Goal: Information Seeking & Learning: Obtain resource

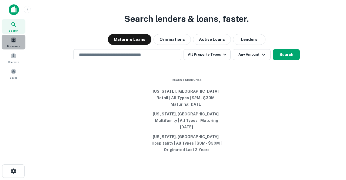
click at [14, 43] on div "Borrowers" at bounding box center [14, 42] width 24 height 15
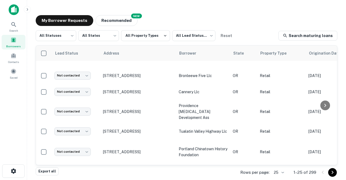
scroll to position [25, 0]
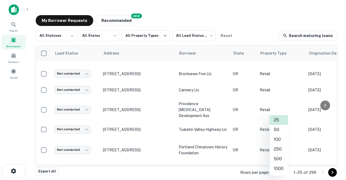
click at [284, 172] on body "Search Borrowers Contacts Saved My Borrower Requests NEW Recommended All Status…" at bounding box center [173, 90] width 346 height 180
click at [278, 158] on li "500" at bounding box center [278, 159] width 18 height 10
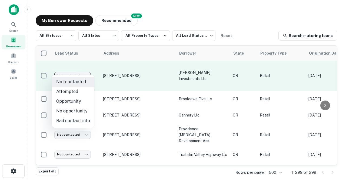
click at [70, 69] on body "Search Borrowers Contacts Saved My Borrower Requests NEW Recommended All Status…" at bounding box center [173, 90] width 346 height 180
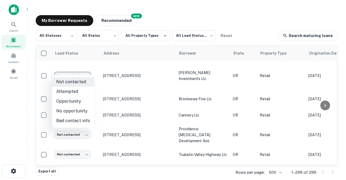
click at [117, 71] on div at bounding box center [173, 90] width 346 height 180
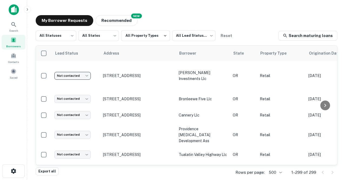
click at [117, 73] on p "306-316 Sw 1st Ave Portland, OR97204" at bounding box center [138, 75] width 70 height 5
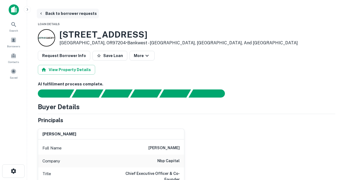
click at [64, 14] on button "Back to borrower requests" at bounding box center [68, 14] width 62 height 10
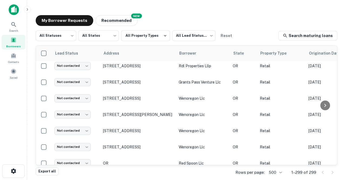
scroll to position [882, 1]
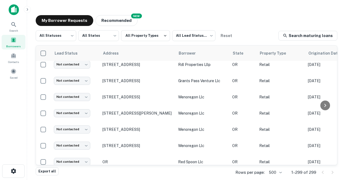
click at [121, 176] on p "60596 Cristad Dr La Grande, OR97850" at bounding box center [137, 178] width 70 height 5
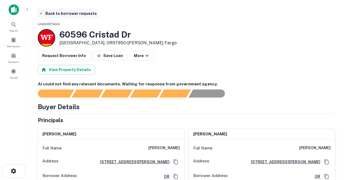
click at [60, 13] on button "Back to borrower requests" at bounding box center [68, 14] width 62 height 10
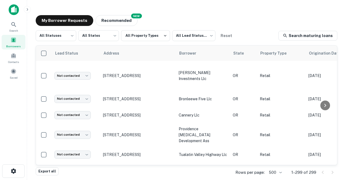
scroll to position [882, 0]
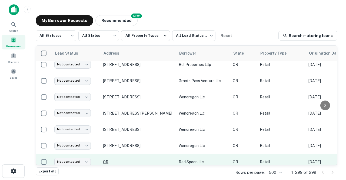
click at [108, 159] on p "OR" at bounding box center [138, 161] width 70 height 5
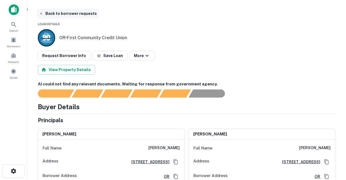
click at [61, 15] on button "Back to borrower requests" at bounding box center [68, 14] width 62 height 10
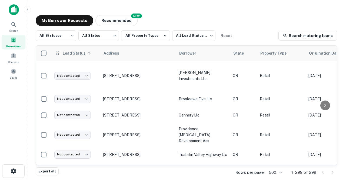
scroll to position [882, 0]
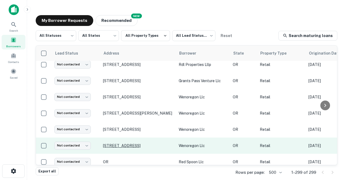
click at [122, 143] on p "1920 N Pacific Hwy Medford, OR97501" at bounding box center [138, 145] width 70 height 5
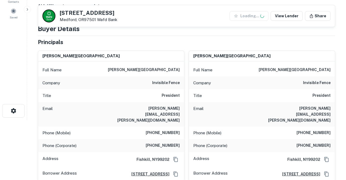
scroll to position [62, 0]
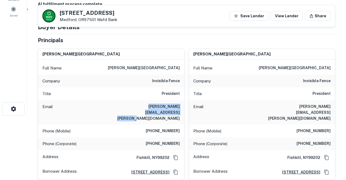
drag, startPoint x: 112, startPoint y: 106, endPoint x: 171, endPoint y: 115, distance: 59.9
click at [171, 115] on div "Email peter.nisbet@invisiblefencesouth.com" at bounding box center [111, 112] width 146 height 24
copy h6 "peter.nisbet@invisiblefencesouth.com"
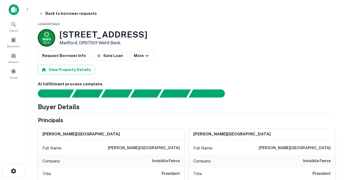
scroll to position [0, 0]
click at [59, 15] on button "Back to borrower requests" at bounding box center [68, 14] width 62 height 10
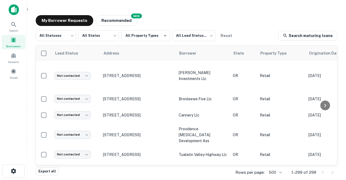
scroll to position [882, 0]
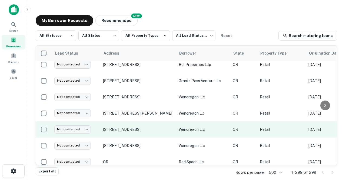
click at [116, 127] on p "925 S Broadway Coos Bay, OR97420" at bounding box center [138, 129] width 70 height 5
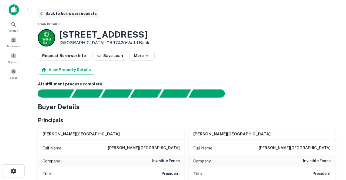
click at [74, 14] on button "Back to borrower requests" at bounding box center [68, 14] width 62 height 10
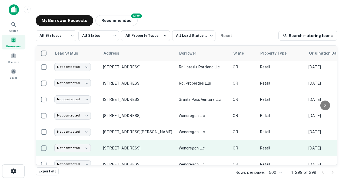
scroll to position [863, 0]
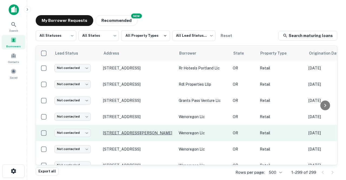
click at [114, 130] on p "1010 Biddle Rd Medford, OR97504" at bounding box center [138, 132] width 70 height 5
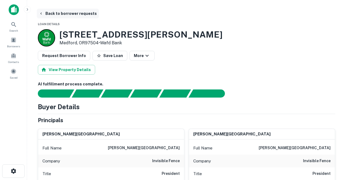
click at [70, 12] on button "Back to borrower requests" at bounding box center [68, 14] width 62 height 10
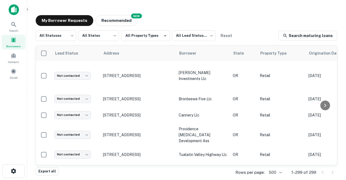
scroll to position [863, 0]
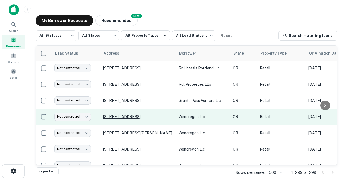
click at [113, 114] on p "798 Nw Garden Valley Blvd Roseburg, OR97471" at bounding box center [138, 116] width 70 height 5
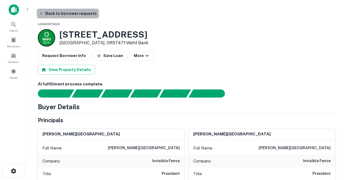
click at [83, 14] on button "Back to borrower requests" at bounding box center [68, 14] width 62 height 10
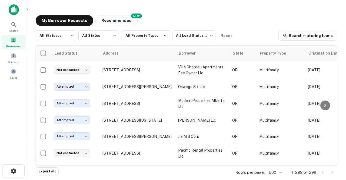
scroll to position [4938, 1]
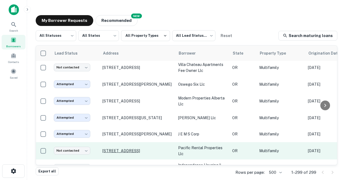
click at [130, 148] on p "427 Western Ave Medford, OR97501" at bounding box center [137, 150] width 70 height 5
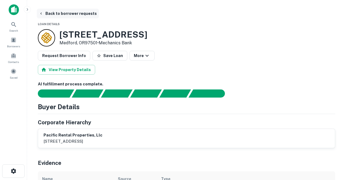
click at [70, 13] on button "Back to borrower requests" at bounding box center [68, 14] width 62 height 10
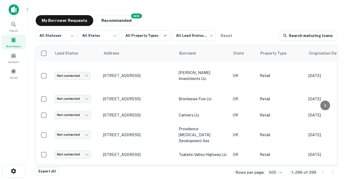
scroll to position [4938, 0]
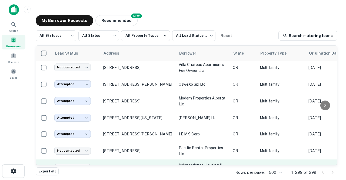
click at [118, 166] on p "12582 Se Linwood Ave Portland, OR97222" at bounding box center [138, 168] width 70 height 5
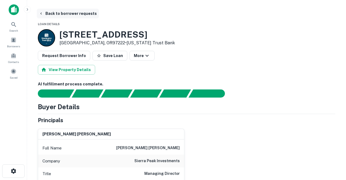
click at [74, 14] on button "Back to borrower requests" at bounding box center [68, 14] width 62 height 10
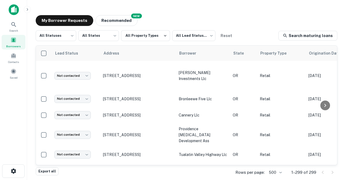
scroll to position [4938, 0]
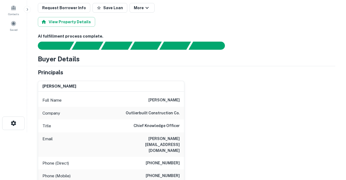
scroll to position [49, 0]
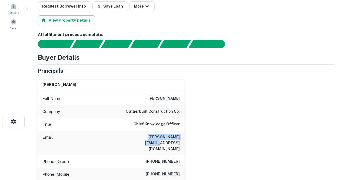
drag, startPoint x: 141, startPoint y: 136, endPoint x: 180, endPoint y: 139, distance: 39.8
click at [180, 139] on div "Email bob@outlierbuilt.com" at bounding box center [111, 143] width 146 height 24
copy h6 "bob@outlierbuilt.com"
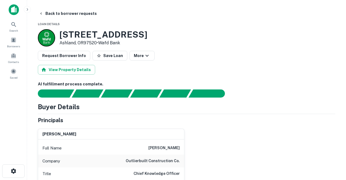
scroll to position [0, 0]
click at [73, 13] on button "Back to borrower requests" at bounding box center [68, 14] width 62 height 10
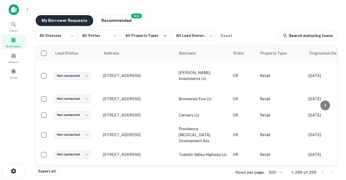
scroll to position [4938, 0]
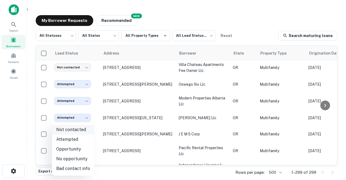
click at [86, 128] on body "Search Borrowers Contacts Saved My Borrower Requests NEW Recommended All Status…" at bounding box center [173, 90] width 346 height 180
click at [73, 140] on li "Attempted" at bounding box center [73, 139] width 42 height 10
type input "*********"
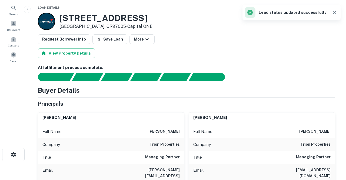
scroll to position [27, 0]
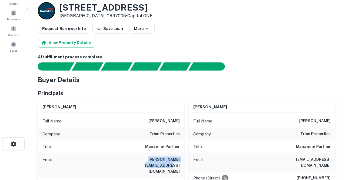
drag, startPoint x: 130, startPoint y: 159, endPoint x: 181, endPoint y: 160, distance: 51.6
click at [181, 160] on div "Email mitch@trionproperties.com" at bounding box center [111, 165] width 146 height 24
copy h6 "mitch@trionproperties.com"
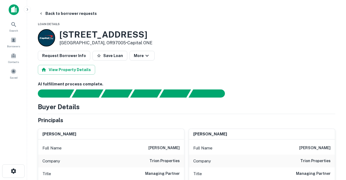
scroll to position [0, 0]
click at [70, 15] on button "Back to borrower requests" at bounding box center [68, 14] width 62 height 10
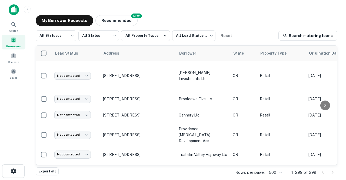
scroll to position [4938, 0]
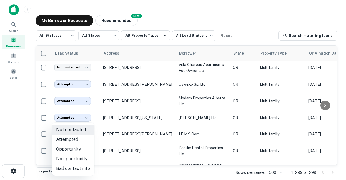
click at [88, 145] on body "Search Borrowers Contacts Saved My Borrower Requests NEW Recommended All Status…" at bounding box center [173, 90] width 346 height 180
click at [72, 139] on li "Attempted" at bounding box center [73, 139] width 42 height 10
type input "*********"
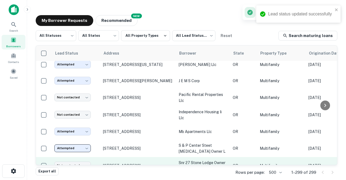
scroll to position [4992, 0]
click at [121, 163] on p "1460 Ne 27th St Bend, OR97701" at bounding box center [138, 165] width 70 height 5
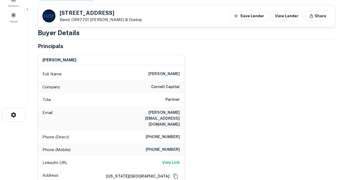
scroll to position [47, 0]
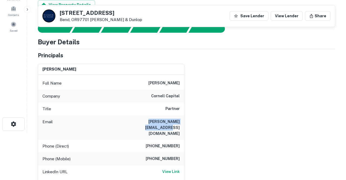
drag, startPoint x: 130, startPoint y: 121, endPoint x: 183, endPoint y: 122, distance: 52.4
click at [183, 122] on div "Email justine@cornellcapllc.com" at bounding box center [111, 127] width 146 height 24
copy h6 "justine@cornellcapllc.com"
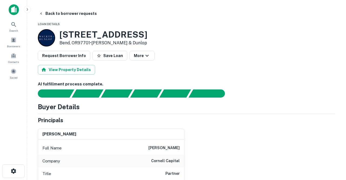
scroll to position [0, 0]
click at [65, 15] on button "Back to borrower requests" at bounding box center [68, 14] width 62 height 10
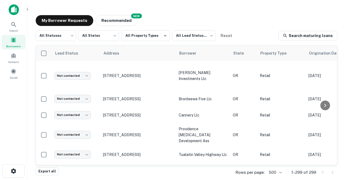
scroll to position [4992, 0]
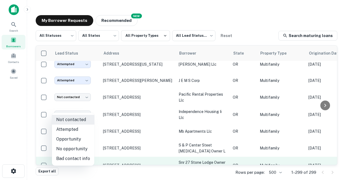
click at [88, 107] on body "Search Borrowers Contacts Saved My Borrower Requests NEW Recommended All Status…" at bounding box center [173, 90] width 346 height 180
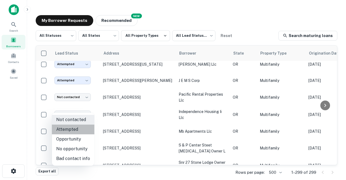
click at [74, 128] on li "Attempted" at bounding box center [73, 130] width 42 height 10
type input "*********"
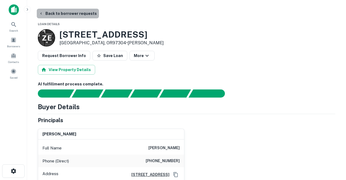
click at [77, 14] on button "Back to borrower requests" at bounding box center [68, 14] width 62 height 10
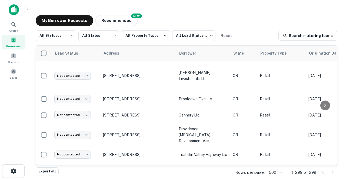
scroll to position [4992, 0]
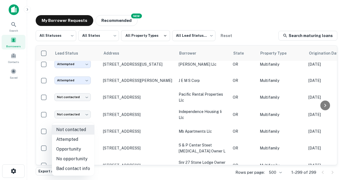
click at [89, 142] on body "Search Borrowers Contacts Saved My Borrower Requests NEW Recommended All Status…" at bounding box center [173, 90] width 346 height 180
click at [77, 141] on li "Attempted" at bounding box center [73, 139] width 42 height 10
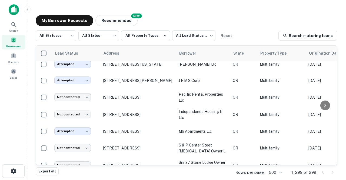
type input "*********"
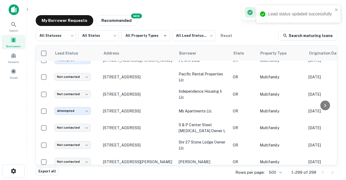
scroll to position [5012, 0]
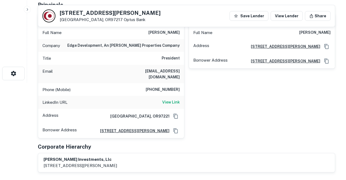
scroll to position [97, 0]
drag, startPoint x: 133, startPoint y: 70, endPoint x: 180, endPoint y: 72, distance: 46.5
click at [180, 72] on div "Email scottcelliott@yahoo.com" at bounding box center [111, 74] width 146 height 18
copy h6 "scottcelliott@yahoo.com"
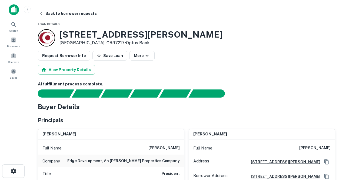
scroll to position [0, 0]
click at [61, 15] on button "Back to borrower requests" at bounding box center [68, 14] width 62 height 10
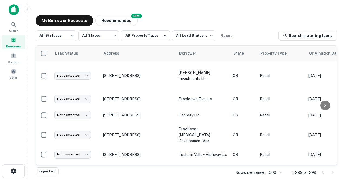
scroll to position [5012, 0]
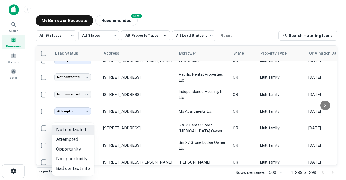
click at [83, 157] on body "Search Borrowers Contacts Saved My Borrower Requests NEW Recommended All Status…" at bounding box center [173, 90] width 346 height 180
click at [76, 137] on li "Attempted" at bounding box center [73, 139] width 42 height 10
type input "*********"
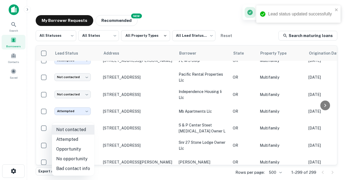
click at [89, 141] on body "Lead status updated successfully Search Borrowers Contacts Saved My Borrower Re…" at bounding box center [173, 90] width 346 height 180
click at [76, 141] on li "Attempted" at bounding box center [73, 139] width 42 height 10
type input "*********"
click at [88, 125] on body "Lead status updated successfully Search Borrowers Contacts Saved My Borrower Re…" at bounding box center [173, 90] width 346 height 180
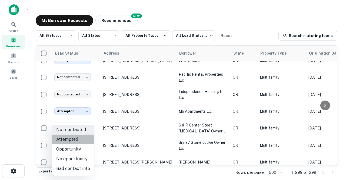
click at [75, 137] on li "Attempted" at bounding box center [73, 139] width 42 height 10
type input "*********"
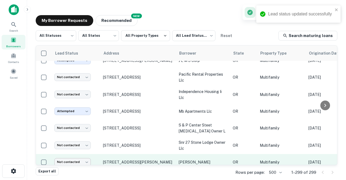
click at [86, 109] on body "Lead status updated successfully Search Borrowers Contacts Saved My Borrower Re…" at bounding box center [173, 90] width 346 height 180
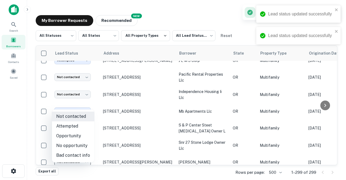
click at [73, 126] on li "Attempted" at bounding box center [73, 126] width 42 height 10
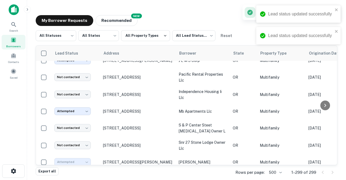
type input "*********"
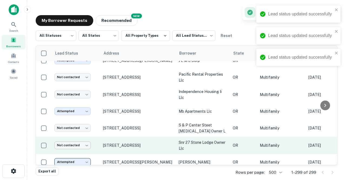
click at [87, 90] on body "Lead status updated successfully Lead status updated successfully Lead status u…" at bounding box center [173, 90] width 346 height 180
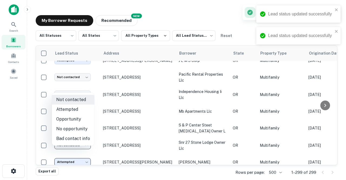
click at [75, 107] on li "Attempted" at bounding box center [73, 110] width 42 height 10
type input "*********"
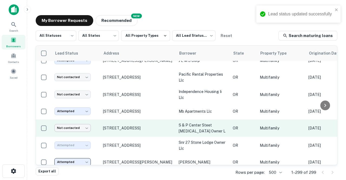
click at [85, 72] on body "Lead status updated successfully Search Borrowers Contacts Saved My Borrower Re…" at bounding box center [173, 90] width 346 height 180
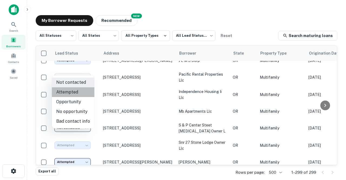
click at [77, 94] on li "Attempted" at bounding box center [73, 92] width 42 height 10
type input "*********"
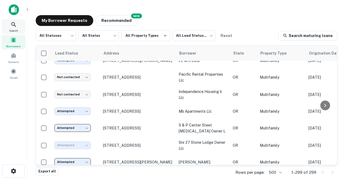
click at [12, 31] on span "Search" at bounding box center [13, 30] width 9 height 4
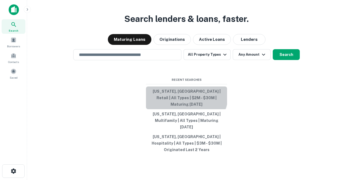
click at [174, 101] on button "[US_STATE], [GEOGRAPHIC_DATA] | Retail | All Types | $2M - $30M | Maturing [DAT…" at bounding box center [186, 97] width 81 height 23
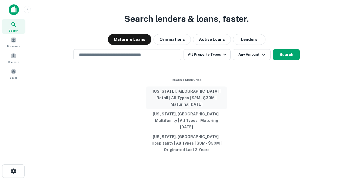
type input "**********"
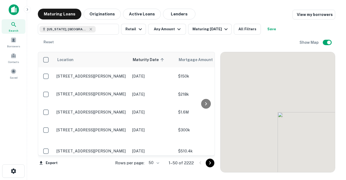
scroll to position [819, 0]
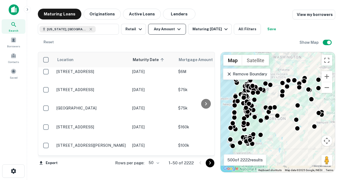
click at [182, 31] on button "Any Amount" at bounding box center [167, 29] width 38 height 11
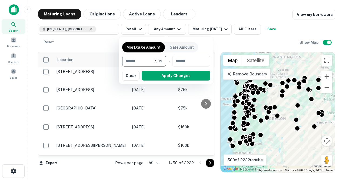
type input "*******"
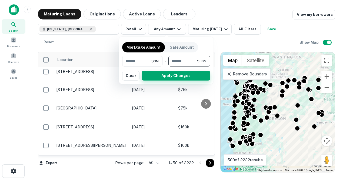
type input "********"
click at [176, 76] on button "Apply Changes" at bounding box center [176, 76] width 69 height 10
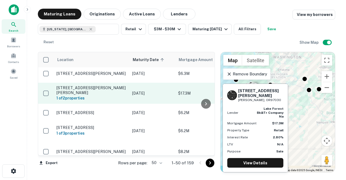
click at [101, 85] on p "1678 Ne Burnside Rd Gresham, OR97030" at bounding box center [91, 90] width 70 height 10
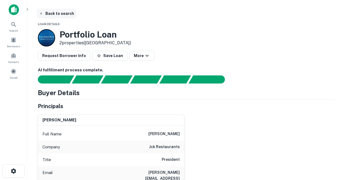
click at [62, 14] on button "Back to search" at bounding box center [56, 14] width 39 height 10
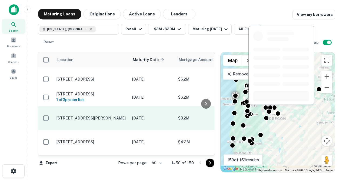
scroll to position [855, 0]
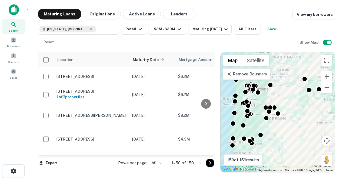
click at [160, 163] on body "Search Borrowers Contacts Saved Maturing Loans Originations Active Loans Lender…" at bounding box center [173, 90] width 346 height 180
click at [158, 170] on li "100" at bounding box center [157, 169] width 16 height 10
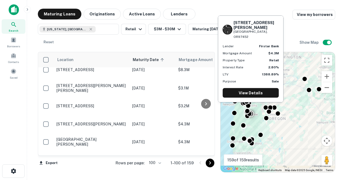
scroll to position [1825, 0]
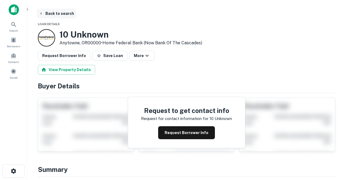
click at [66, 14] on button "Back to search" at bounding box center [56, 14] width 39 height 10
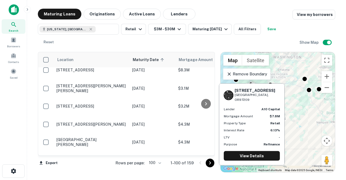
scroll to position [1825, 0]
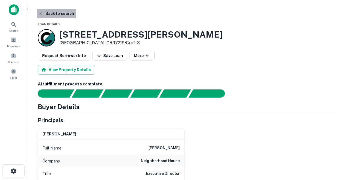
click at [64, 13] on button "Back to search" at bounding box center [56, 14] width 39 height 10
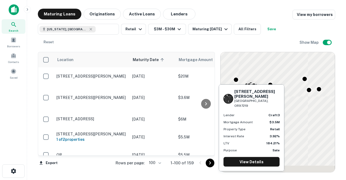
scroll to position [1825, 0]
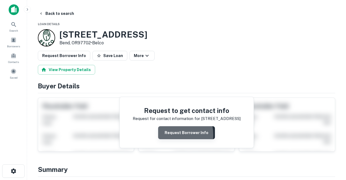
click at [168, 134] on button "Request Borrower Info" at bounding box center [186, 132] width 57 height 13
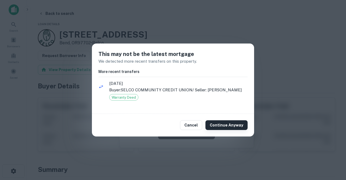
click at [220, 126] on button "Continue Anyway" at bounding box center [226, 125] width 42 height 10
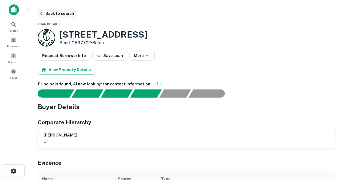
click at [61, 14] on button "Back to search" at bounding box center [56, 14] width 39 height 10
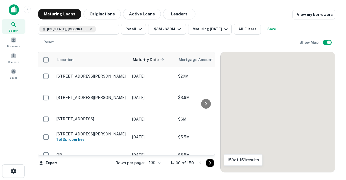
scroll to position [1825, 0]
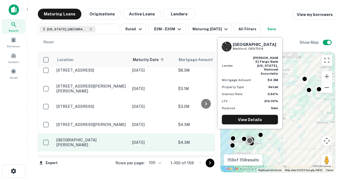
click at [102, 133] on td "434 Valley View Dr Medford, OR97504" at bounding box center [92, 142] width 76 height 18
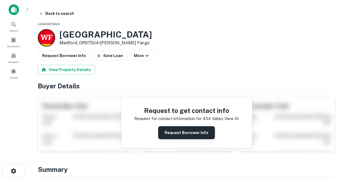
click at [165, 131] on button "Request Borrower Info" at bounding box center [186, 132] width 57 height 13
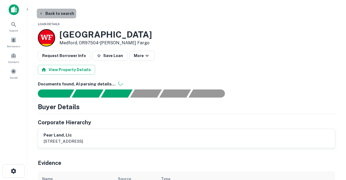
click at [61, 12] on button "Back to search" at bounding box center [56, 14] width 39 height 10
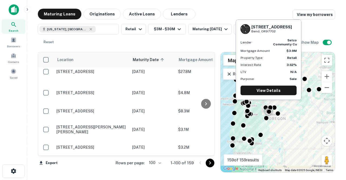
scroll to position [1782, 0]
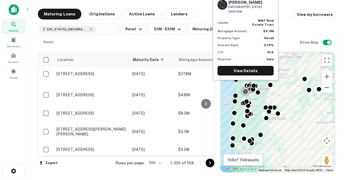
click at [97, 165] on p "603 Sw Baker St Mcminnville, OR97128" at bounding box center [91, 167] width 70 height 5
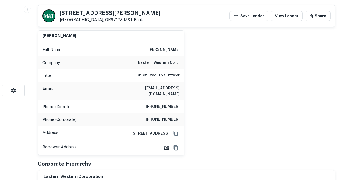
scroll to position [81, 0]
drag, startPoint x: 144, startPoint y: 88, endPoint x: 182, endPoint y: 88, distance: 38.6
click at [182, 88] on div "Email mem@ewcorp.net" at bounding box center [111, 91] width 146 height 18
copy h6 "mem@ewcorp.net"
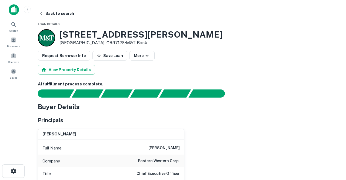
scroll to position [0, 0]
click at [58, 12] on button "Back to search" at bounding box center [56, 14] width 39 height 10
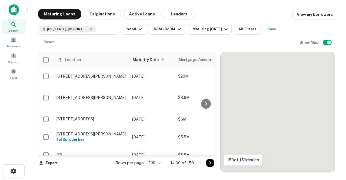
scroll to position [1782, 0]
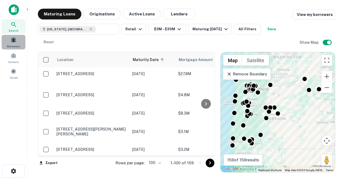
click at [15, 43] on div "Borrowers" at bounding box center [14, 42] width 24 height 15
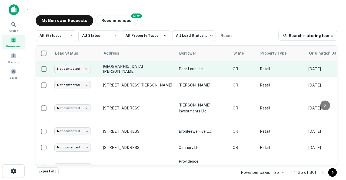
click at [115, 69] on p "[GEOGRAPHIC_DATA][PERSON_NAME]" at bounding box center [138, 69] width 70 height 10
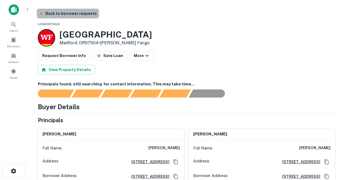
click at [71, 14] on button "Back to borrower requests" at bounding box center [68, 14] width 62 height 10
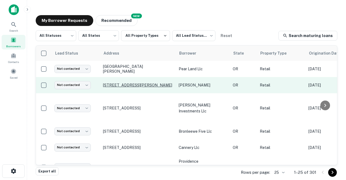
click at [117, 86] on p "[STREET_ADDRESS][PERSON_NAME]" at bounding box center [138, 85] width 70 height 5
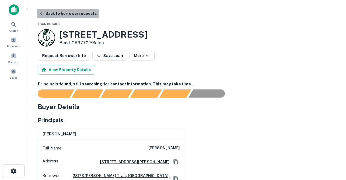
click at [68, 14] on button "Back to borrower requests" at bounding box center [68, 14] width 62 height 10
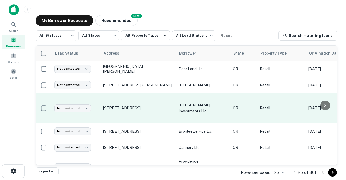
click at [122, 106] on p "[STREET_ADDRESS]" at bounding box center [138, 108] width 70 height 5
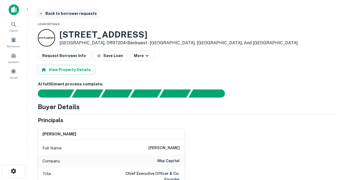
click at [72, 16] on button "Back to borrower requests" at bounding box center [68, 14] width 62 height 10
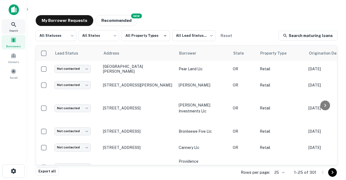
click at [16, 24] on icon at bounding box center [14, 24] width 6 height 6
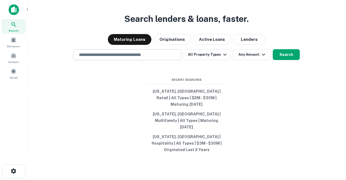
click at [156, 58] on input "text" at bounding box center [127, 55] width 103 height 6
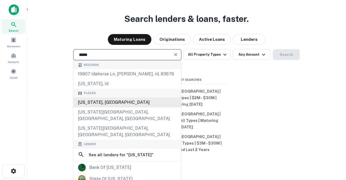
click at [128, 107] on div "[US_STATE], [GEOGRAPHIC_DATA]" at bounding box center [126, 102] width 107 height 10
type input "**********"
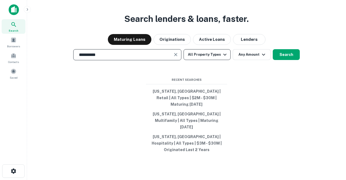
click at [210, 60] on button "All Property Types" at bounding box center [206, 54] width 47 height 11
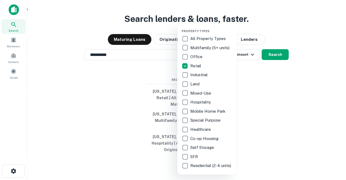
click at [265, 79] on div at bounding box center [173, 90] width 346 height 180
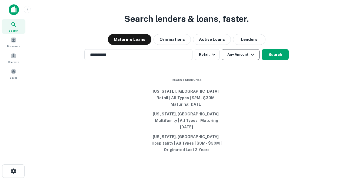
click at [240, 60] on button "Any Amount" at bounding box center [240, 54] width 38 height 11
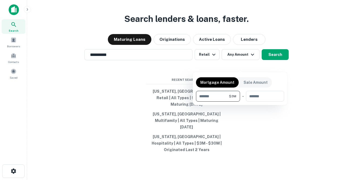
type input "*******"
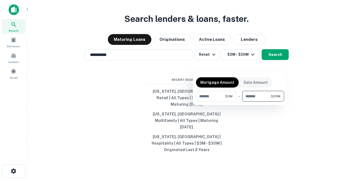
type input "********"
click at [271, 66] on div at bounding box center [173, 90] width 346 height 180
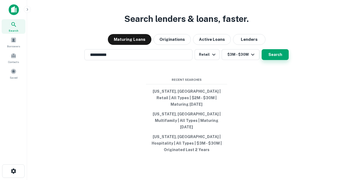
click at [269, 60] on button "Search" at bounding box center [274, 54] width 27 height 11
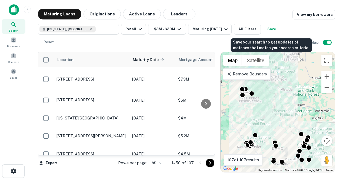
click at [272, 30] on button "Save" at bounding box center [271, 29] width 17 height 11
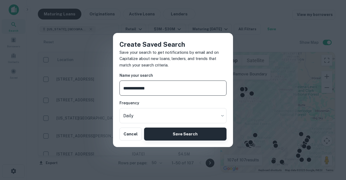
type input "**********"
click at [197, 137] on button "Save Search" at bounding box center [185, 133] width 82 height 13
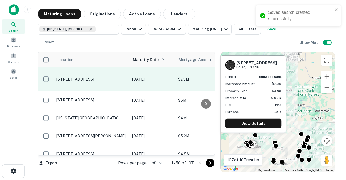
click at [93, 77] on p "4250 E Haystack St Boise, ID83716" at bounding box center [91, 79] width 70 height 5
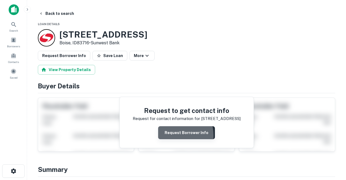
click at [173, 135] on button "Request Borrower Info" at bounding box center [186, 132] width 57 height 13
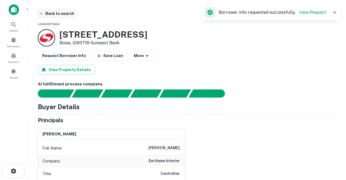
click at [57, 16] on button "Back to search" at bounding box center [56, 14] width 39 height 10
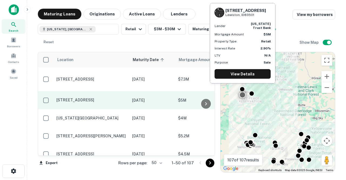
click at [90, 97] on p "1617 21st St Lewiston, ID83501" at bounding box center [91, 99] width 70 height 5
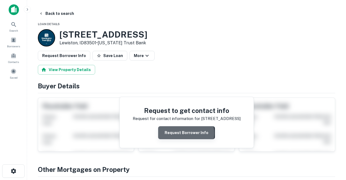
click at [187, 133] on button "Request Borrower Info" at bounding box center [186, 132] width 57 height 13
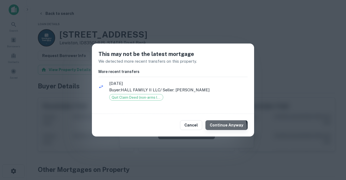
click at [223, 127] on button "Continue Anyway" at bounding box center [226, 125] width 42 height 10
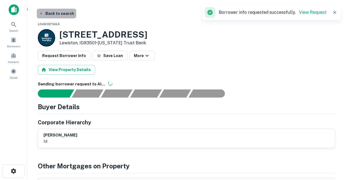
click at [65, 14] on button "Back to search" at bounding box center [56, 14] width 39 height 10
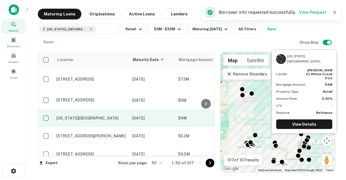
click at [117, 116] on p "Idaho Falls, ID83401" at bounding box center [91, 118] width 70 height 5
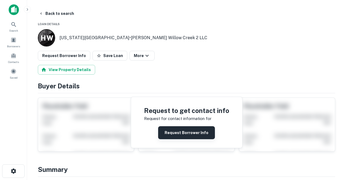
click at [173, 131] on button "Request Borrower Info" at bounding box center [186, 132] width 57 height 13
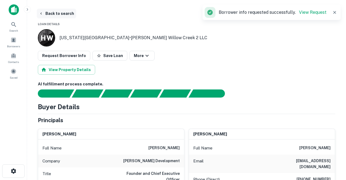
click at [67, 13] on button "Back to search" at bounding box center [56, 14] width 39 height 10
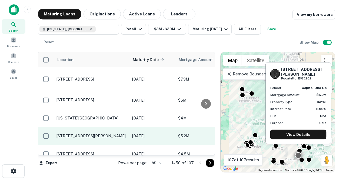
click at [109, 133] on p "4080 Hawthorne Rd Pocatello, ID83202" at bounding box center [91, 135] width 70 height 5
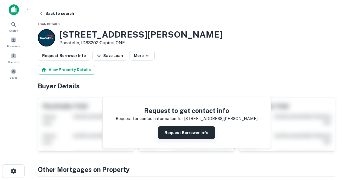
click at [169, 130] on button "Request Borrower Info" at bounding box center [186, 132] width 57 height 13
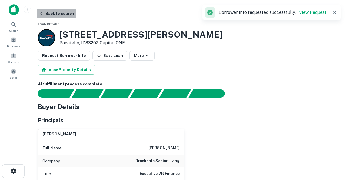
click at [66, 14] on button "Back to search" at bounding box center [56, 14] width 39 height 10
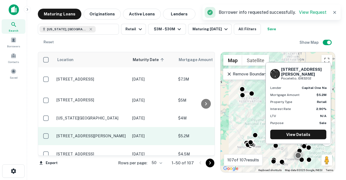
click at [90, 133] on p "4080 Hawthorne Rd Pocatello, ID83202" at bounding box center [91, 135] width 70 height 5
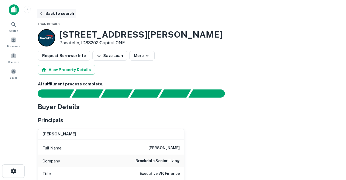
click at [61, 12] on button "Back to search" at bounding box center [56, 14] width 39 height 10
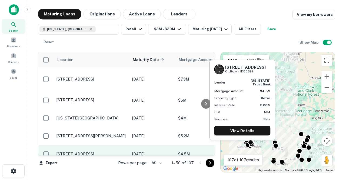
click at [85, 152] on p "86 Tank Rd Oldtown, ID83822" at bounding box center [91, 154] width 70 height 5
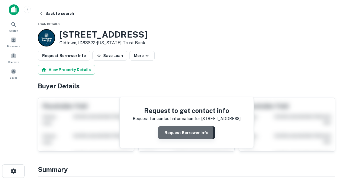
click at [169, 132] on button "Request Borrower Info" at bounding box center [186, 132] width 57 height 13
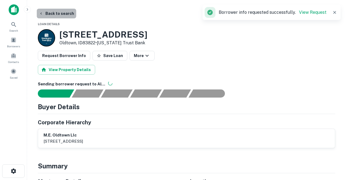
click at [61, 14] on button "Back to search" at bounding box center [56, 14] width 39 height 10
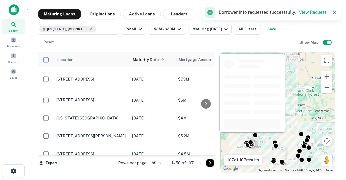
click at [90, 169] on p "2515 S Owyhee St Boise, ID83705" at bounding box center [91, 171] width 70 height 5
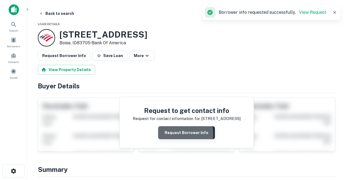
click at [171, 134] on button "Request Borrower Info" at bounding box center [186, 132] width 57 height 13
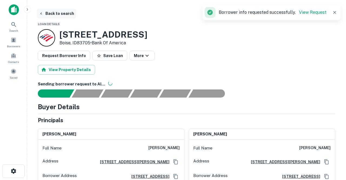
click at [65, 14] on button "Back to search" at bounding box center [56, 14] width 39 height 10
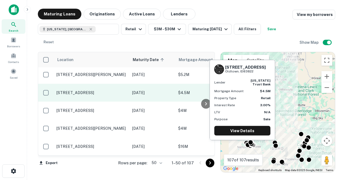
scroll to position [63, 0]
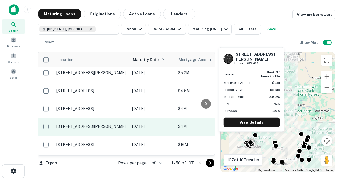
click at [90, 124] on p "2900 N Cole Rd Boise, ID83704" at bounding box center [91, 126] width 70 height 5
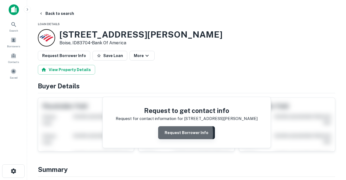
click at [168, 133] on button "Request Borrower Info" at bounding box center [186, 132] width 57 height 13
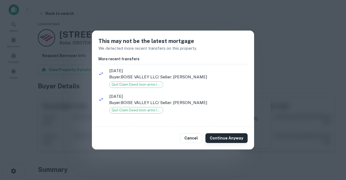
click at [213, 134] on button "Continue Anyway" at bounding box center [226, 138] width 42 height 10
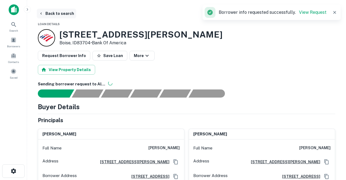
click at [63, 12] on button "Back to search" at bounding box center [56, 14] width 39 height 10
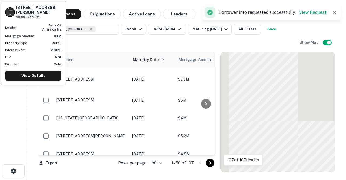
scroll to position [63, 0]
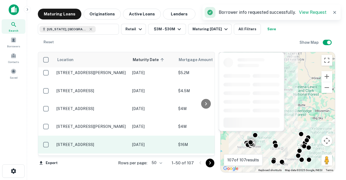
click at [85, 142] on p "8550 W Chinden Blvd Garden City, ID83714" at bounding box center [91, 144] width 70 height 5
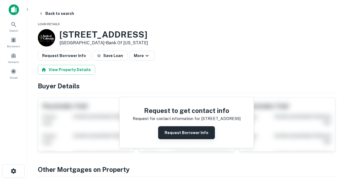
click at [179, 134] on button "Request Borrower Info" at bounding box center [186, 132] width 57 height 13
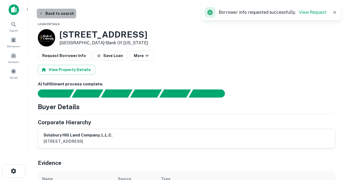
click at [60, 14] on button "Back to search" at bounding box center [56, 14] width 39 height 10
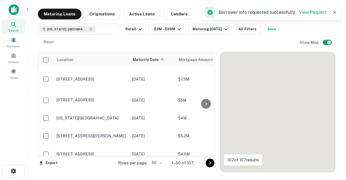
scroll to position [63, 0]
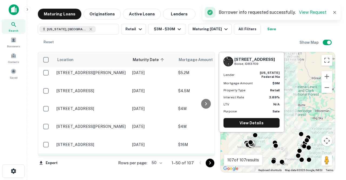
click at [97, 163] on p "1444 S Entertainment Ave Boise, ID83709" at bounding box center [91, 165] width 70 height 5
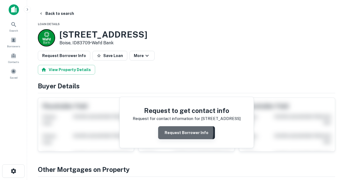
click at [174, 132] on button "Request Borrower Info" at bounding box center [186, 132] width 57 height 13
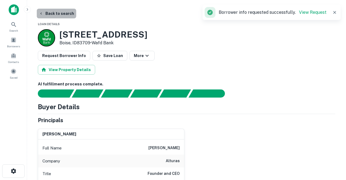
click at [56, 15] on button "Back to search" at bounding box center [56, 14] width 39 height 10
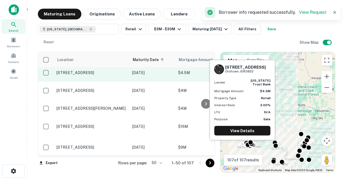
scroll to position [84, 0]
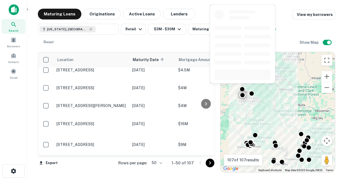
click at [89, 163] on p "2323 Juniper Dr Lewiston, ID83501" at bounding box center [91, 165] width 70 height 5
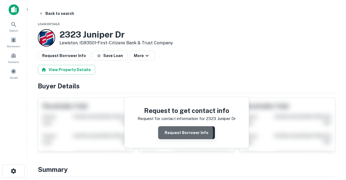
click at [165, 133] on button "Request Borrower Info" at bounding box center [186, 132] width 57 height 13
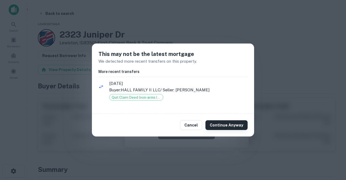
click at [215, 124] on button "Continue Anyway" at bounding box center [226, 125] width 42 height 10
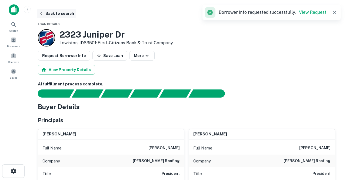
click at [65, 15] on button "Back to search" at bounding box center [56, 14] width 39 height 10
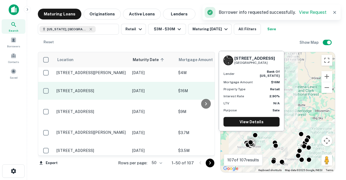
scroll to position [125, 0]
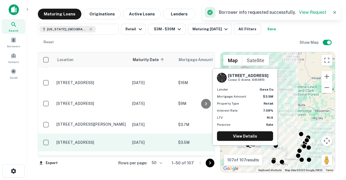
click at [90, 140] on p "1088 W Prairie Ave Coeur D Alene, ID83815" at bounding box center [91, 142] width 70 height 5
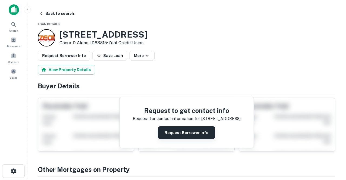
click at [172, 133] on button "Request Borrower Info" at bounding box center [186, 132] width 57 height 13
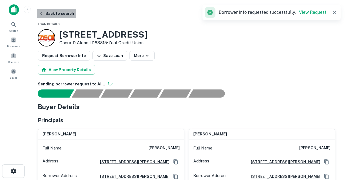
click at [60, 15] on button "Back to search" at bounding box center [56, 14] width 39 height 10
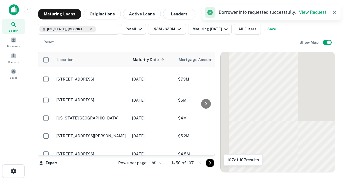
scroll to position [125, 0]
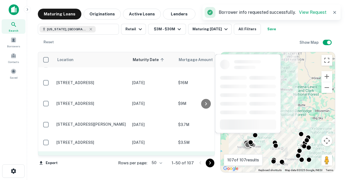
click at [89, 158] on p "1737 Sunny Ridge Rd Nampa, ID83686" at bounding box center [91, 160] width 70 height 5
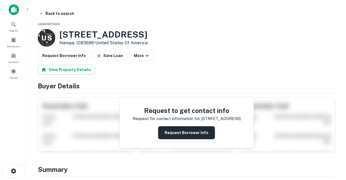
click at [181, 136] on button "Request Borrower Info" at bounding box center [186, 132] width 57 height 13
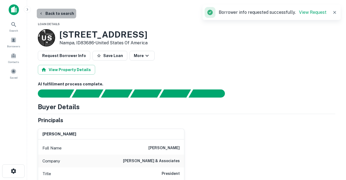
click at [60, 14] on button "Back to search" at bounding box center [56, 14] width 39 height 10
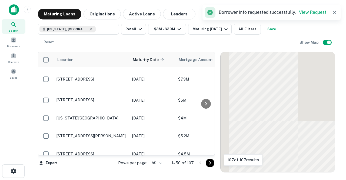
scroll to position [125, 0]
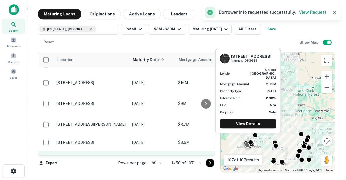
click at [91, 158] on p "1737 Sunny Ridge Rd Nampa, ID83686" at bounding box center [91, 160] width 70 height 5
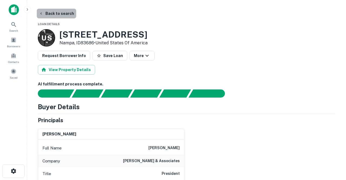
click at [63, 14] on button "Back to search" at bounding box center [56, 14] width 39 height 10
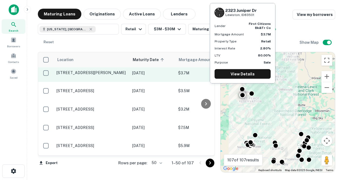
scroll to position [177, 0]
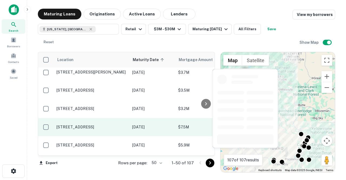
click at [104, 125] on p "2605 4th St Coeur D Alene, ID83815" at bounding box center [91, 127] width 70 height 5
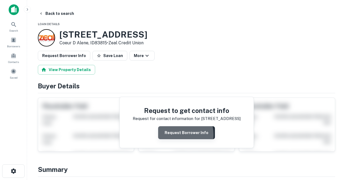
click at [177, 134] on button "Request Borrower Info" at bounding box center [186, 132] width 57 height 13
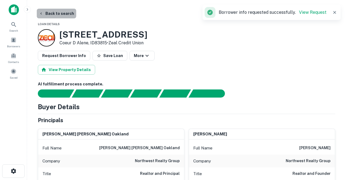
click at [64, 13] on button "Back to search" at bounding box center [56, 14] width 39 height 10
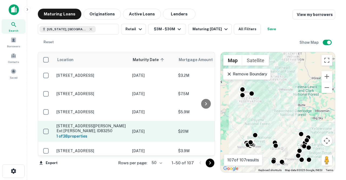
scroll to position [212, 0]
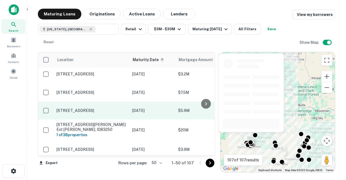
click at [100, 102] on td "9300 W Overland Rd Boise, ID83709" at bounding box center [92, 111] width 76 height 18
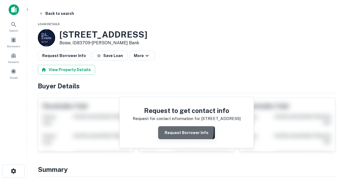
click at [179, 129] on button "Request Borrower Info" at bounding box center [186, 132] width 57 height 13
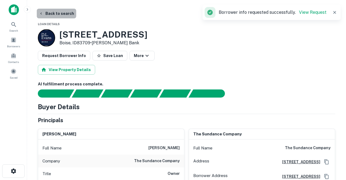
click at [64, 15] on button "Back to search" at bounding box center [56, 14] width 39 height 10
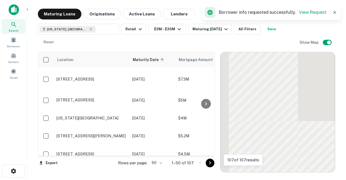
scroll to position [212, 0]
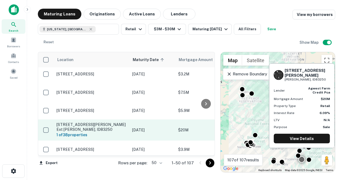
click at [103, 122] on p "1105 E Merrill Road Ext Mccammon, ID83250" at bounding box center [91, 127] width 70 height 10
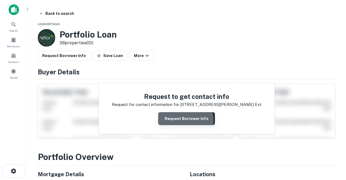
click at [175, 120] on button "Request Borrower Info" at bounding box center [186, 118] width 57 height 13
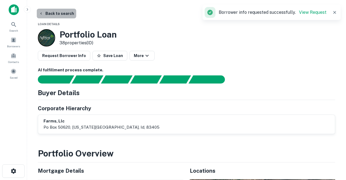
click at [60, 13] on button "Back to search" at bounding box center [56, 14] width 39 height 10
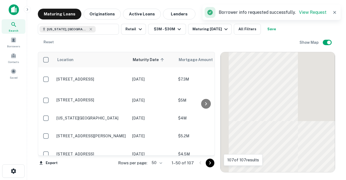
scroll to position [212, 0]
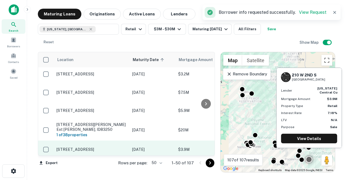
click at [89, 140] on td "210 W 2nd S Soda Springs, ID83276" at bounding box center [92, 149] width 76 height 18
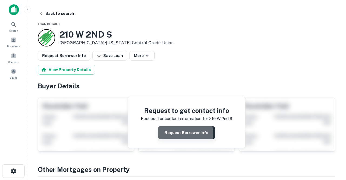
click at [172, 133] on button "Request Borrower Info" at bounding box center [186, 132] width 57 height 13
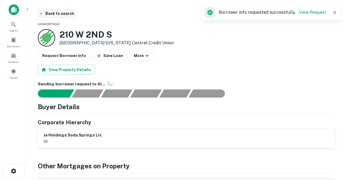
click at [60, 13] on button "Back to search" at bounding box center [56, 14] width 39 height 10
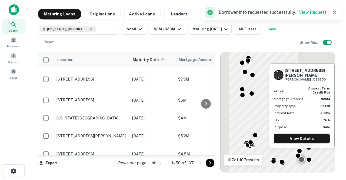
scroll to position [212, 0]
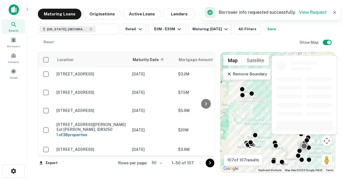
click at [101, 165] on p "3720 Woodking Dr Idaho Falls, ID83404" at bounding box center [91, 167] width 70 height 5
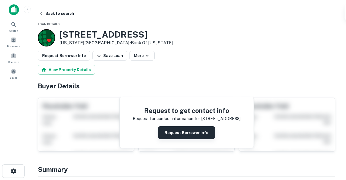
click at [177, 135] on button "Request Borrower Info" at bounding box center [186, 132] width 57 height 13
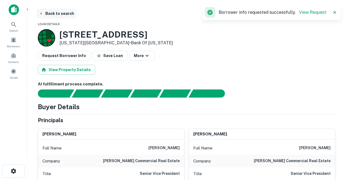
click at [62, 14] on button "Back to search" at bounding box center [56, 14] width 39 height 10
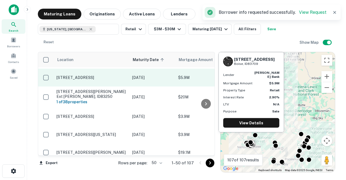
scroll to position [248, 0]
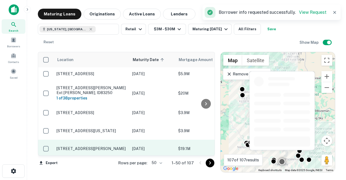
click at [90, 146] on p "659 N Overland Ave Burley, ID83318" at bounding box center [91, 148] width 70 height 5
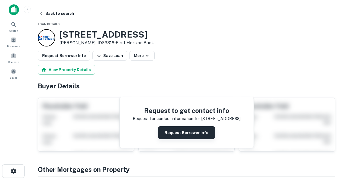
click at [170, 134] on button "Request Borrower Info" at bounding box center [186, 132] width 57 height 13
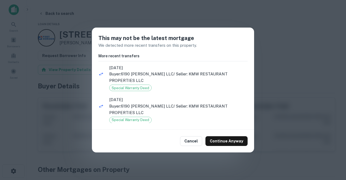
click at [220, 146] on div "Cancel Continue Anyway" at bounding box center [173, 141] width 162 height 23
click at [218, 142] on button "Continue Anyway" at bounding box center [226, 141] width 42 height 10
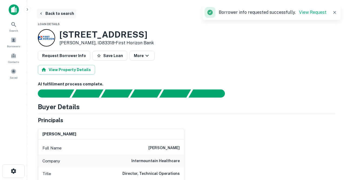
click at [60, 14] on button "Back to search" at bounding box center [56, 14] width 39 height 10
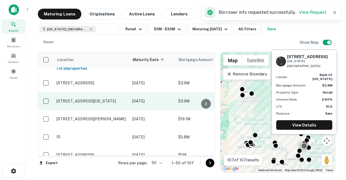
scroll to position [283, 0]
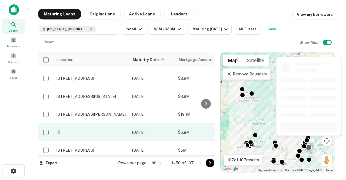
click at [101, 130] on p "ID" at bounding box center [91, 132] width 70 height 5
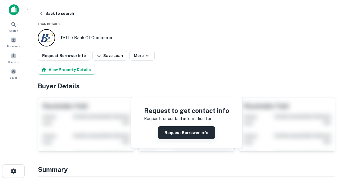
click at [164, 130] on button "Request Borrower Info" at bounding box center [186, 132] width 57 height 13
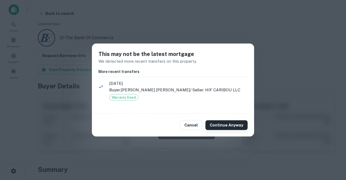
click at [223, 128] on button "Continue Anyway" at bounding box center [226, 125] width 42 height 10
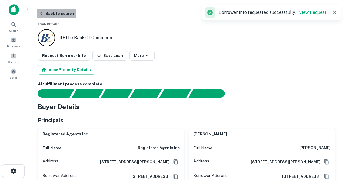
click at [63, 13] on button "Back to search" at bounding box center [56, 14] width 39 height 10
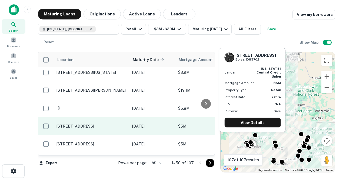
scroll to position [314, 0]
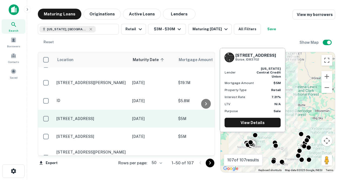
click at [93, 116] on p "602 N 5th St Boise, ID83702" at bounding box center [91, 118] width 70 height 5
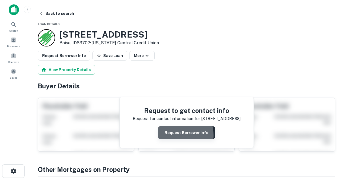
click at [174, 135] on button "Request Borrower Info" at bounding box center [186, 132] width 57 height 13
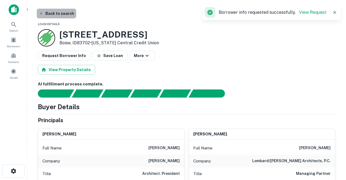
click at [59, 14] on button "Back to search" at bounding box center [56, 14] width 39 height 10
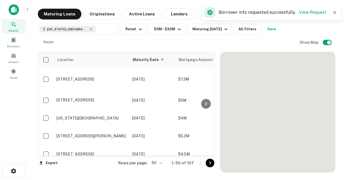
scroll to position [314, 0]
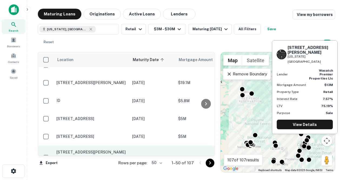
click at [92, 150] on p "2120 Grimmett Way Idaho Falls, ID83404" at bounding box center [91, 155] width 70 height 10
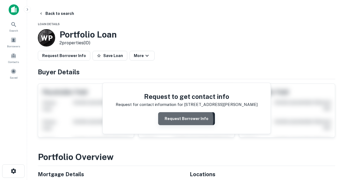
click at [178, 119] on button "Request Borrower Info" at bounding box center [186, 118] width 57 height 13
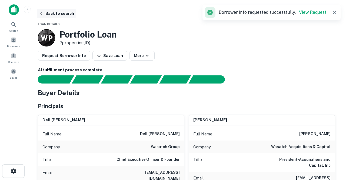
click at [60, 12] on button "Back to search" at bounding box center [56, 14] width 39 height 10
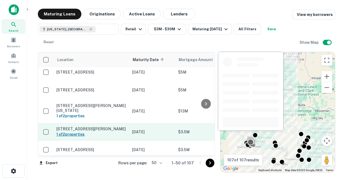
scroll to position [364, 0]
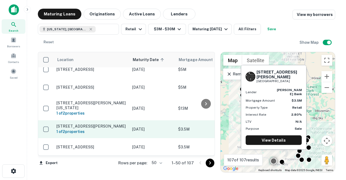
click at [94, 124] on p "526 Shoup Ave W Twin Falls, ID83301" at bounding box center [91, 126] width 70 height 5
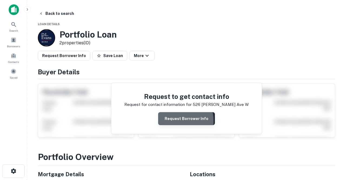
click at [172, 121] on button "Request Borrower Info" at bounding box center [186, 118] width 57 height 13
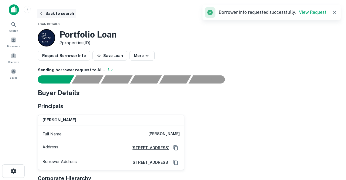
click at [64, 14] on button "Back to search" at bounding box center [56, 14] width 39 height 10
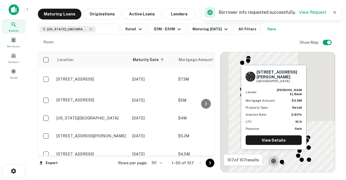
scroll to position [364, 0]
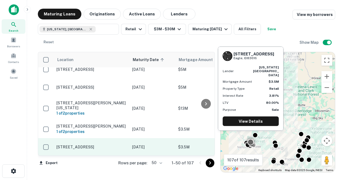
click at [100, 144] on p "228 E Plaza St Eagle, ID83616" at bounding box center [91, 146] width 70 height 5
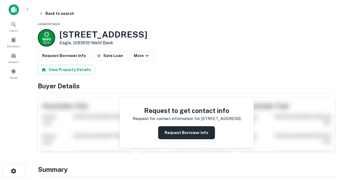
click at [173, 131] on button "Request Borrower Info" at bounding box center [186, 132] width 57 height 13
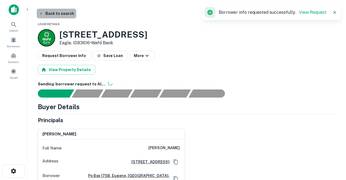
click at [62, 14] on button "Back to search" at bounding box center [56, 14] width 39 height 10
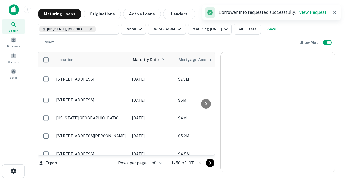
scroll to position [364, 0]
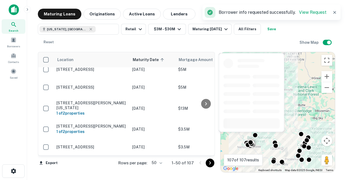
click at [91, 160] on p "8481 W Westpark St Boise, ID83704" at bounding box center [91, 162] width 70 height 5
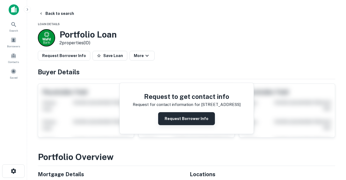
click at [173, 120] on button "Request Borrower Info" at bounding box center [186, 118] width 57 height 13
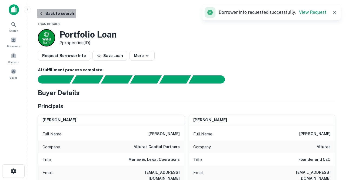
click at [63, 13] on button "Back to search" at bounding box center [56, 14] width 39 height 10
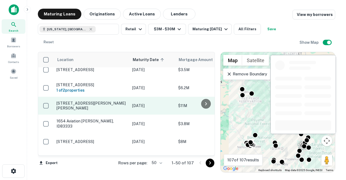
scroll to position [443, 0]
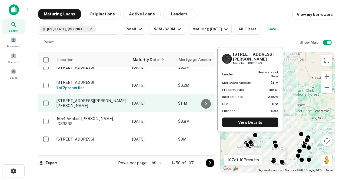
click at [100, 98] on p "300 E James Court Dr Meridian, ID83646" at bounding box center [91, 103] width 70 height 10
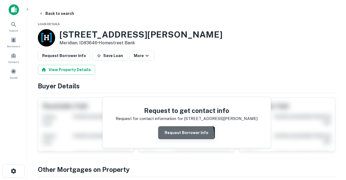
click at [180, 137] on button "Request Borrower Info" at bounding box center [186, 132] width 57 height 13
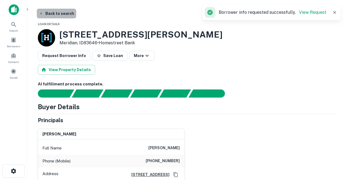
click at [57, 14] on button "Back to search" at bounding box center [56, 14] width 39 height 10
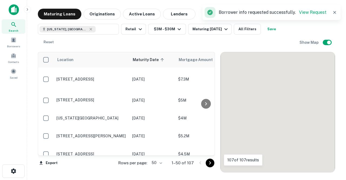
scroll to position [443, 0]
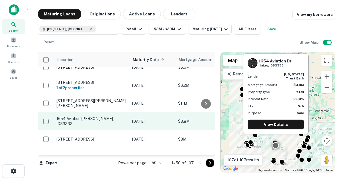
click at [88, 116] on p "1654 Aviation Dr Hailey, ID83333" at bounding box center [91, 121] width 70 height 10
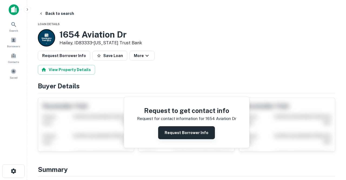
click at [168, 133] on button "Request Borrower Info" at bounding box center [186, 132] width 57 height 13
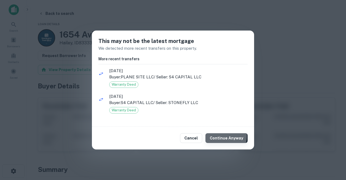
click at [217, 135] on button "Continue Anyway" at bounding box center [226, 138] width 42 height 10
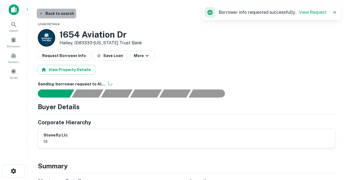
click at [63, 14] on button "Back to search" at bounding box center [56, 14] width 39 height 10
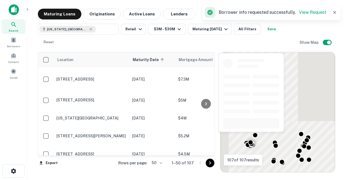
scroll to position [443, 0]
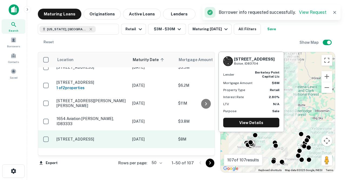
click at [97, 137] on p "1110 N Maple Grove Rd Boise, ID83704" at bounding box center [91, 139] width 70 height 5
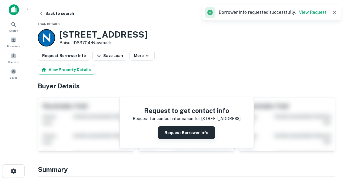
click at [171, 134] on button "Request Borrower Info" at bounding box center [186, 132] width 57 height 13
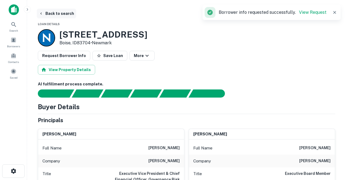
click at [67, 15] on button "Back to search" at bounding box center [56, 14] width 39 height 10
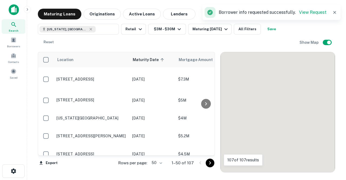
scroll to position [443, 0]
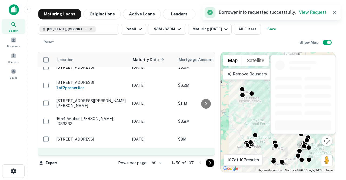
click at [96, 155] on p "189 N Bellin Rd Idaho Falls, ID83402" at bounding box center [91, 160] width 70 height 10
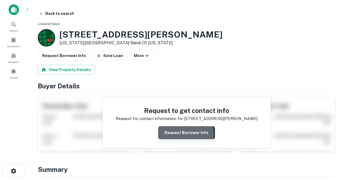
click at [183, 134] on button "Request Borrower Info" at bounding box center [186, 132] width 57 height 13
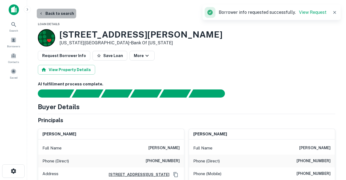
click at [61, 14] on button "Back to search" at bounding box center [56, 14] width 39 height 10
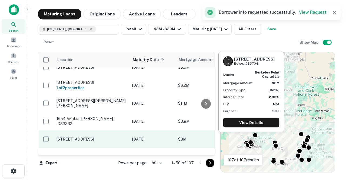
scroll to position [475, 0]
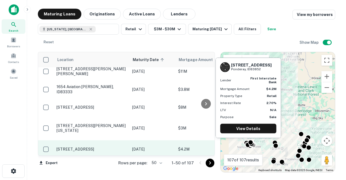
click at [103, 147] on p "110 Larkspur St Ponderay, ID83852" at bounding box center [91, 149] width 70 height 5
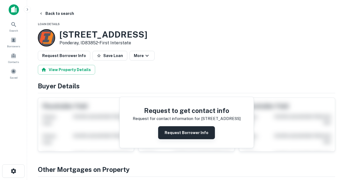
click at [174, 132] on button "Request Borrower Info" at bounding box center [186, 132] width 57 height 13
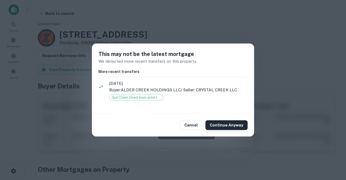
click at [220, 126] on button "Continue Anyway" at bounding box center [226, 125] width 42 height 10
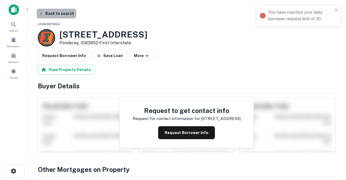
click at [62, 16] on button "Back to search" at bounding box center [56, 14] width 39 height 10
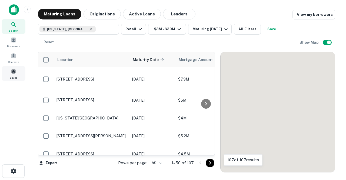
scroll to position [475, 0]
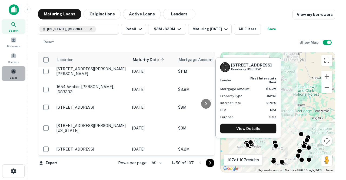
click at [15, 72] on span at bounding box center [14, 71] width 6 height 6
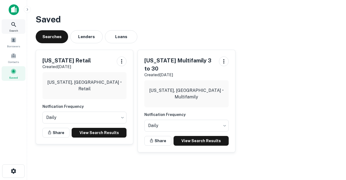
click at [11, 26] on icon at bounding box center [14, 24] width 6 height 6
